Goal: Task Accomplishment & Management: Manage account settings

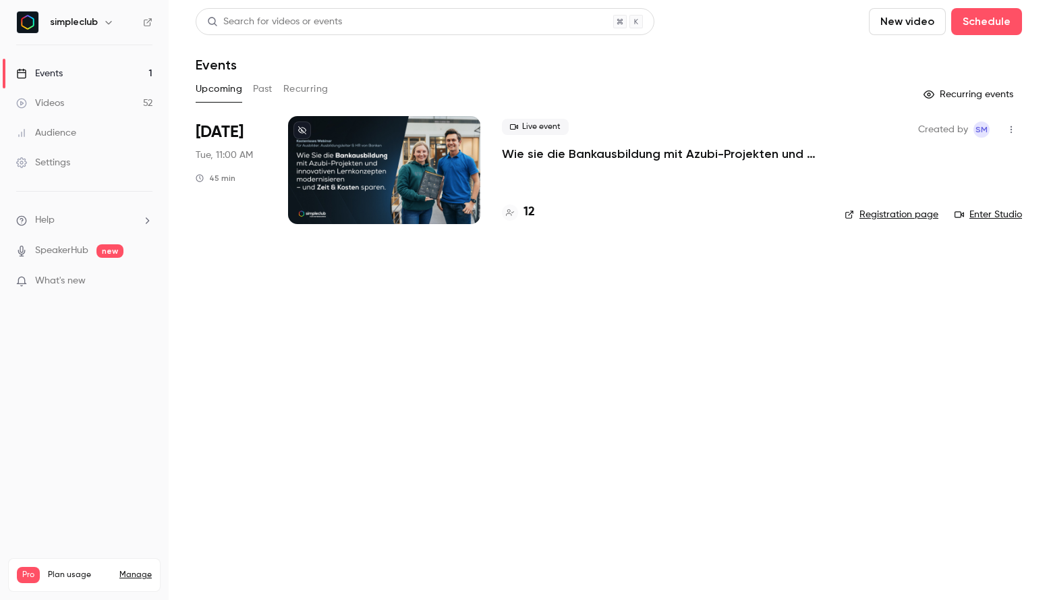
click at [575, 150] on p "Wie sie die Bankausbildung mit Azubi-Projekten und innovativen Lernkonzepten mo…" at bounding box center [662, 154] width 321 height 16
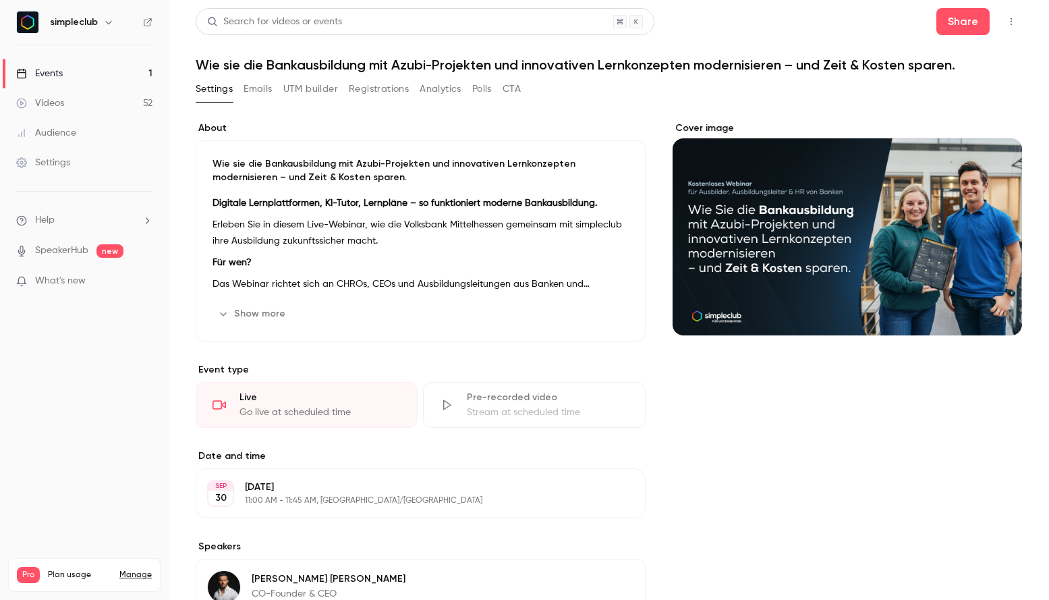
click at [382, 84] on button "Registrations" at bounding box center [379, 89] width 60 height 22
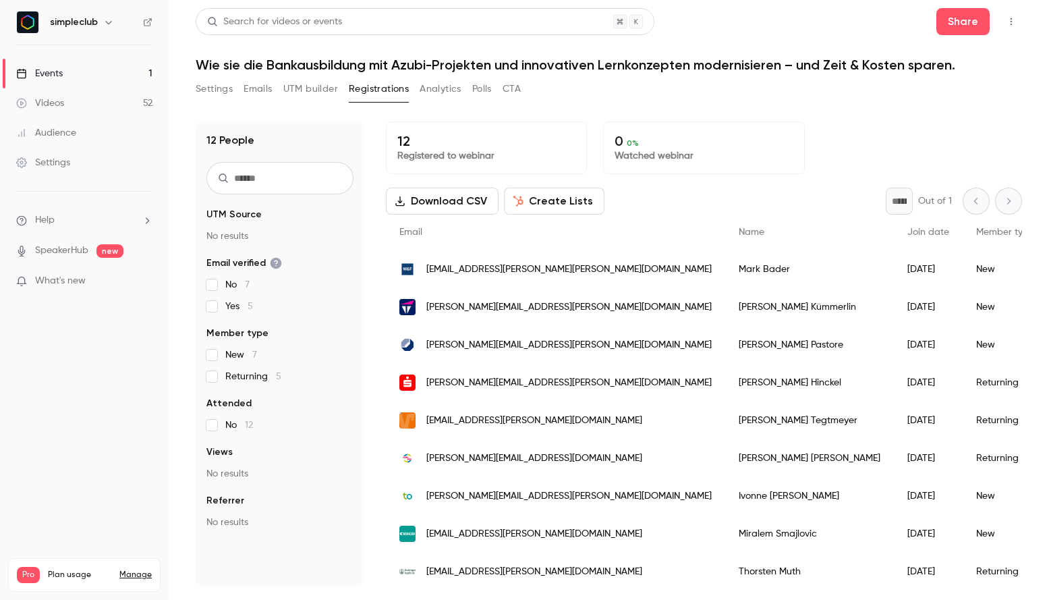
click at [558, 202] on button "Create Lists" at bounding box center [554, 201] width 101 height 27
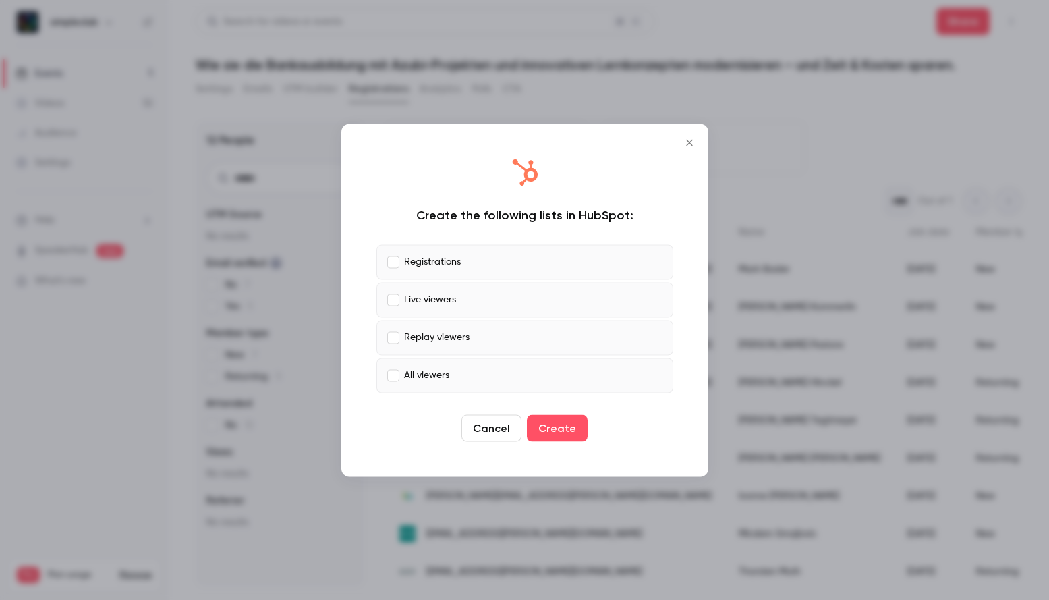
click at [444, 264] on p "Registrations" at bounding box center [432, 262] width 57 height 14
click at [434, 291] on label "Live viewers" at bounding box center [524, 299] width 297 height 35
click at [430, 327] on label "Replay viewers" at bounding box center [524, 337] width 297 height 35
click at [551, 422] on button "Create" at bounding box center [557, 427] width 61 height 27
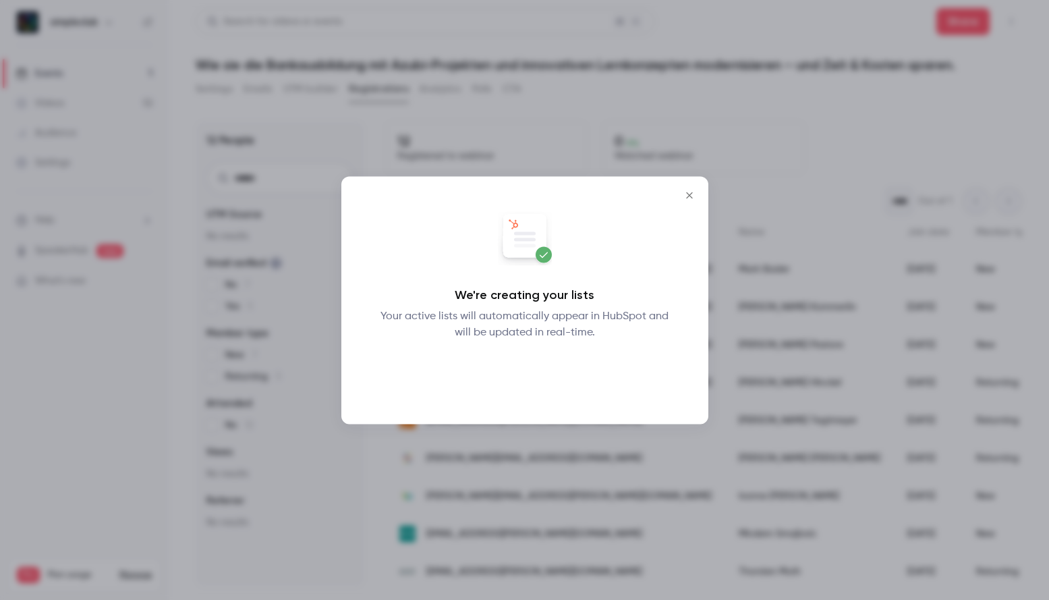
click at [526, 366] on button "Okay" at bounding box center [524, 375] width 49 height 27
